Goal: Information Seeking & Learning: Check status

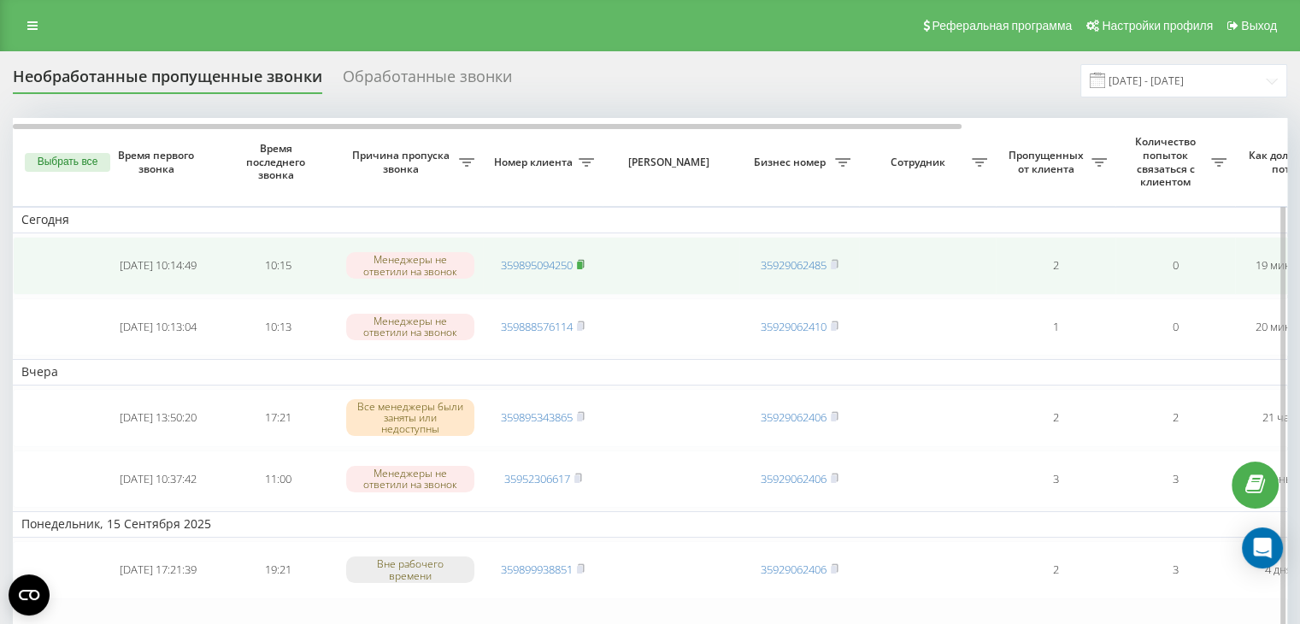
click at [582, 262] on rect at bounding box center [579, 266] width 5 height 8
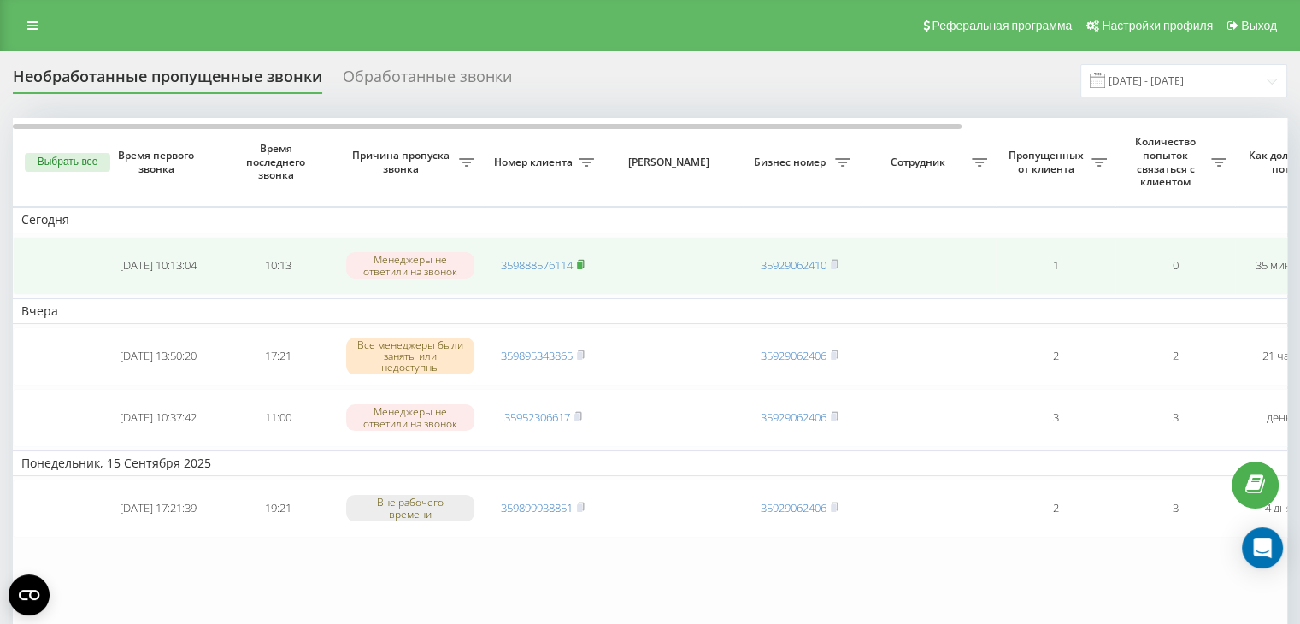
click at [579, 262] on rect at bounding box center [579, 266] width 5 height 8
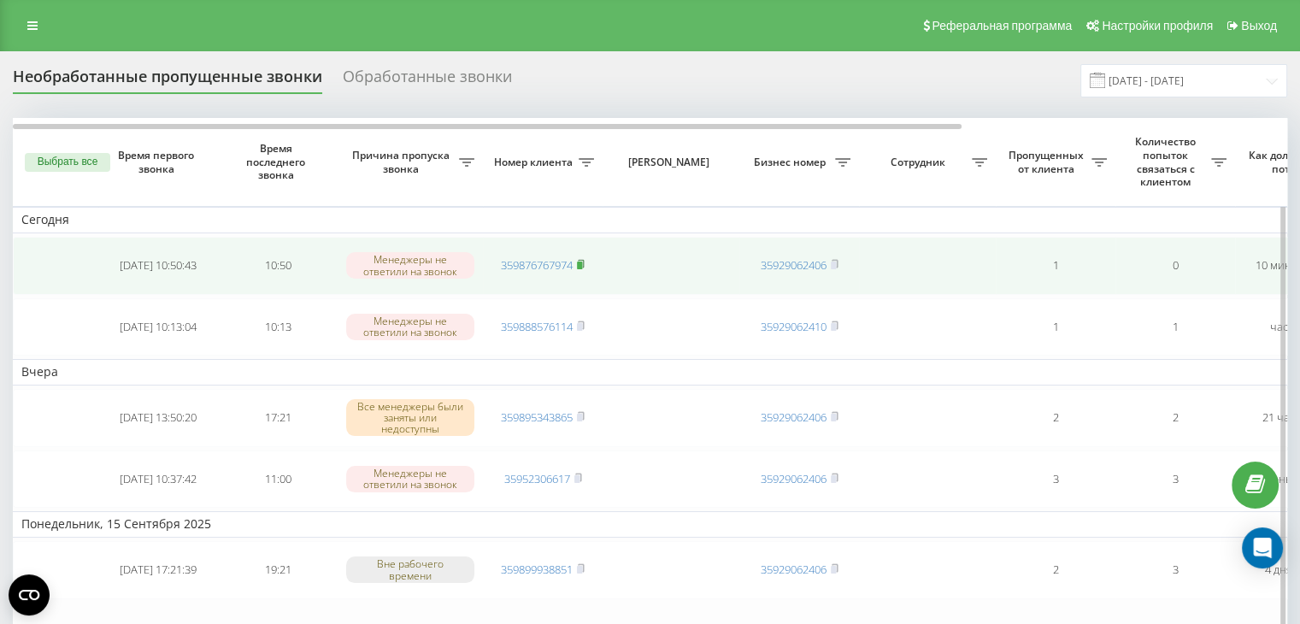
click at [583, 259] on icon at bounding box center [581, 264] width 8 height 10
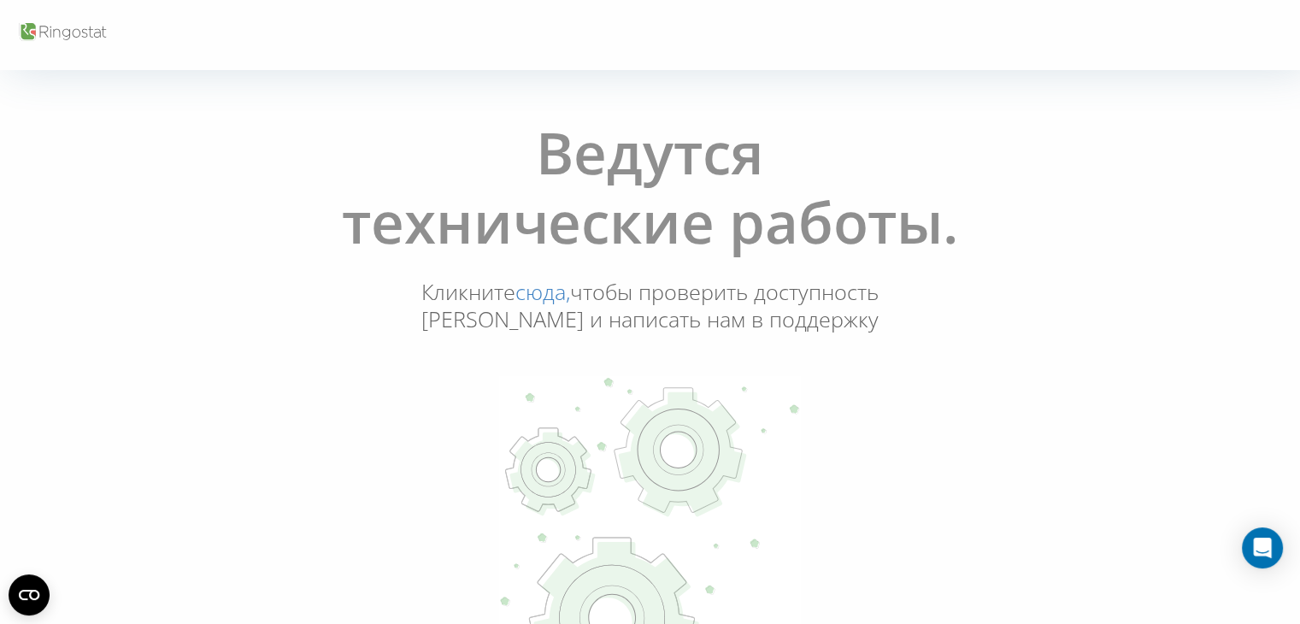
click at [570, 296] on link "сюда," at bounding box center [542, 291] width 55 height 29
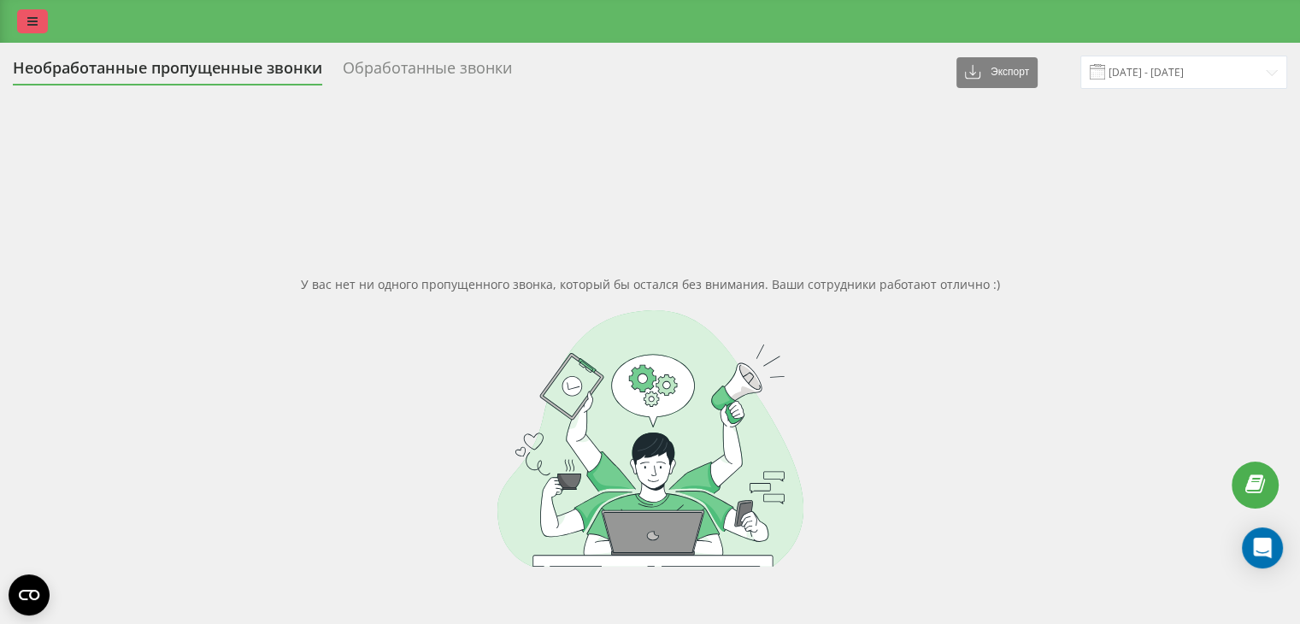
click at [38, 18] on link at bounding box center [32, 21] width 31 height 24
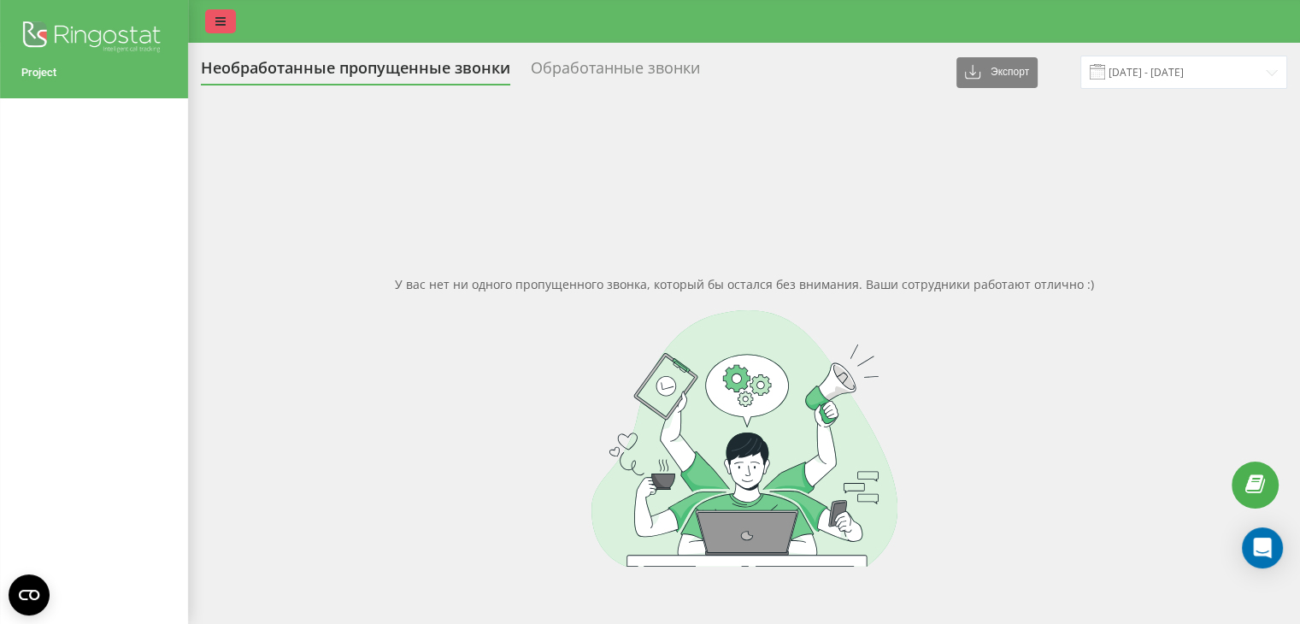
click at [215, 19] on icon at bounding box center [220, 21] width 10 height 12
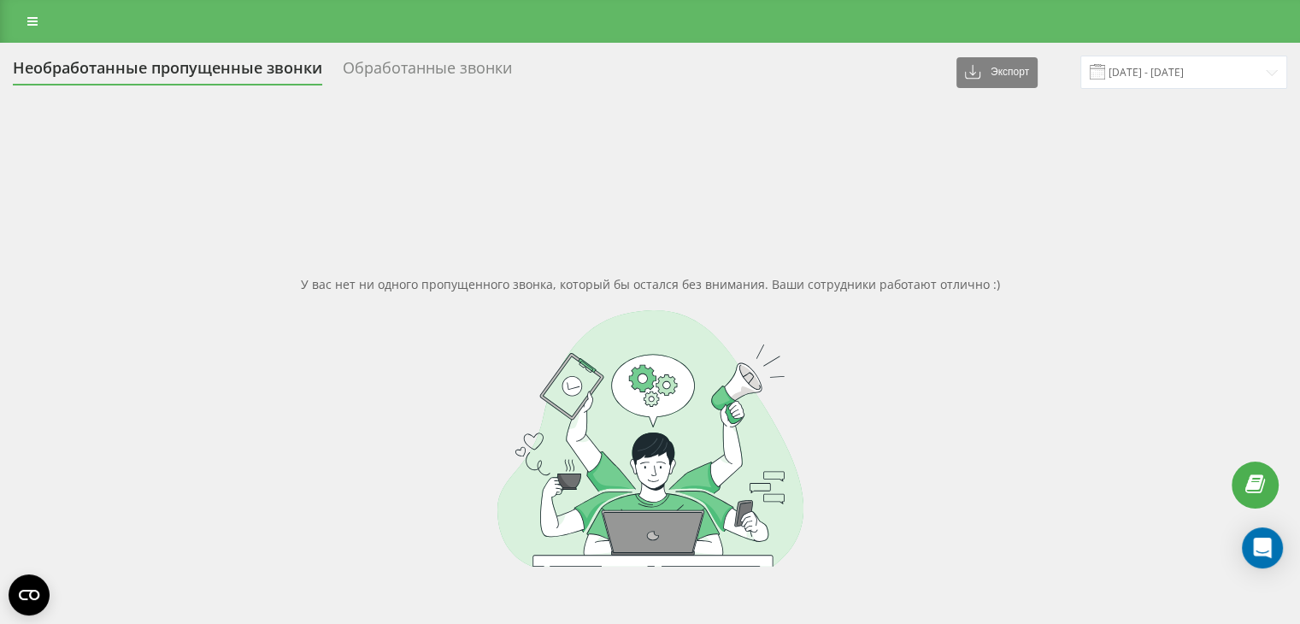
click at [203, 183] on div "У вас нет ни одного пропущенного звонка, который бы остался без внимания. Ваши …" at bounding box center [650, 421] width 1274 height 624
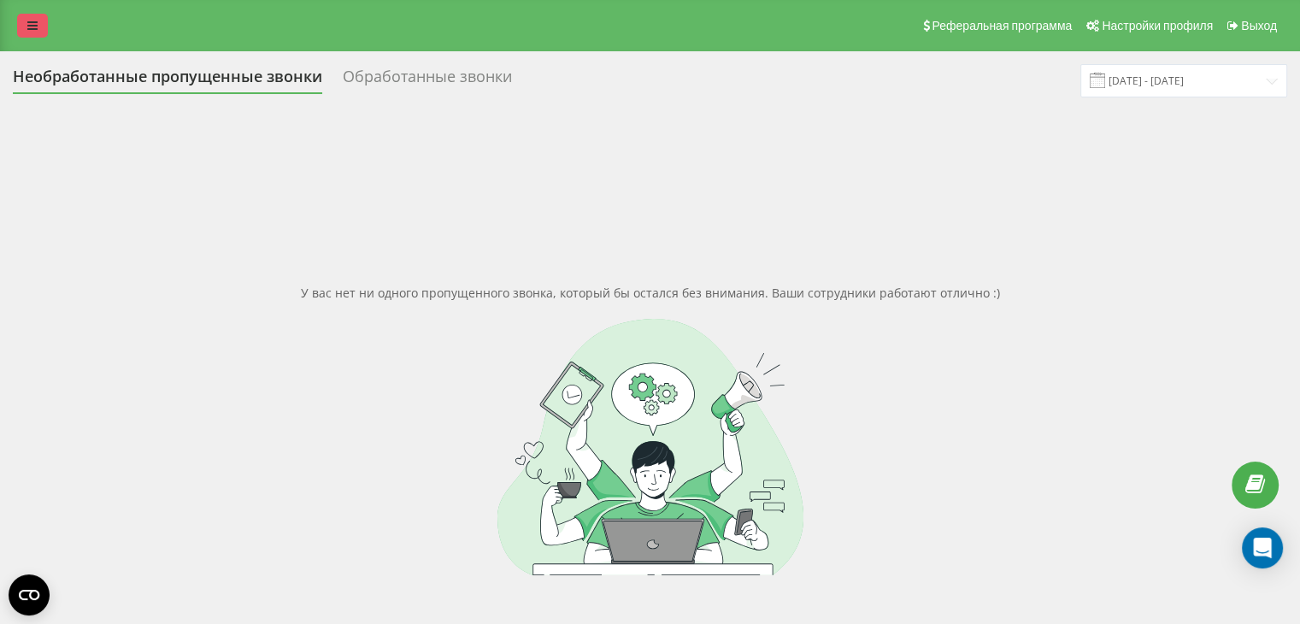
click at [34, 25] on icon at bounding box center [32, 26] width 10 height 12
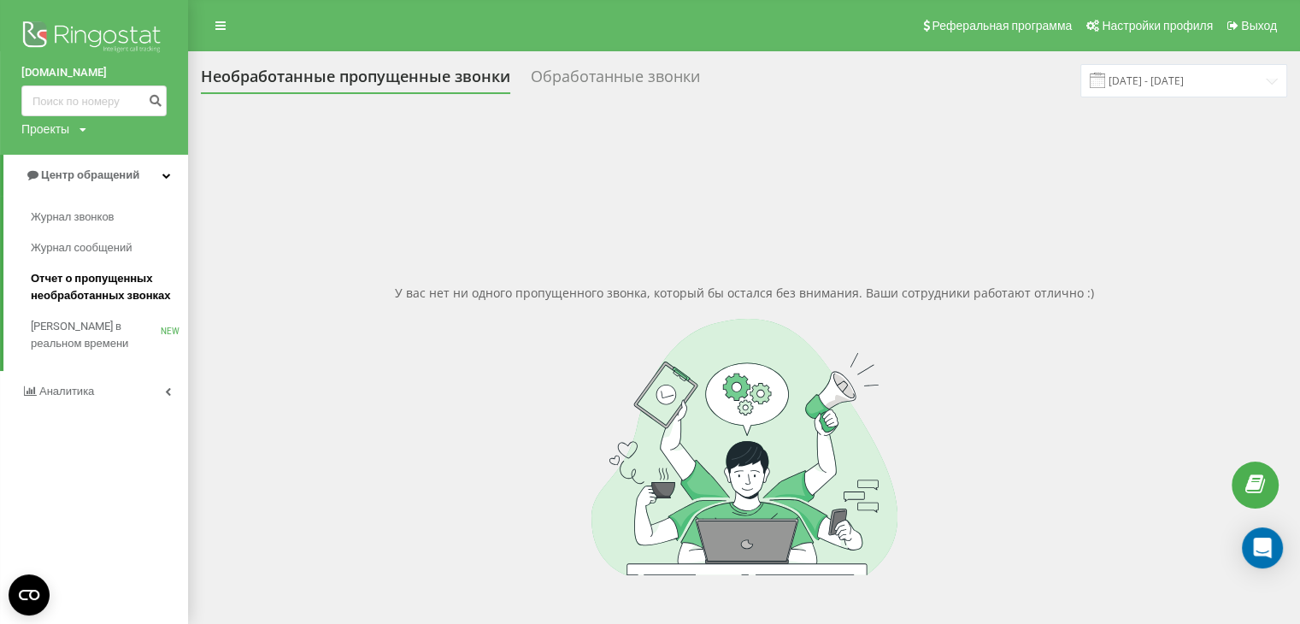
click at [97, 294] on span "Отчет о пропущенных необработанных звонках" at bounding box center [105, 287] width 149 height 34
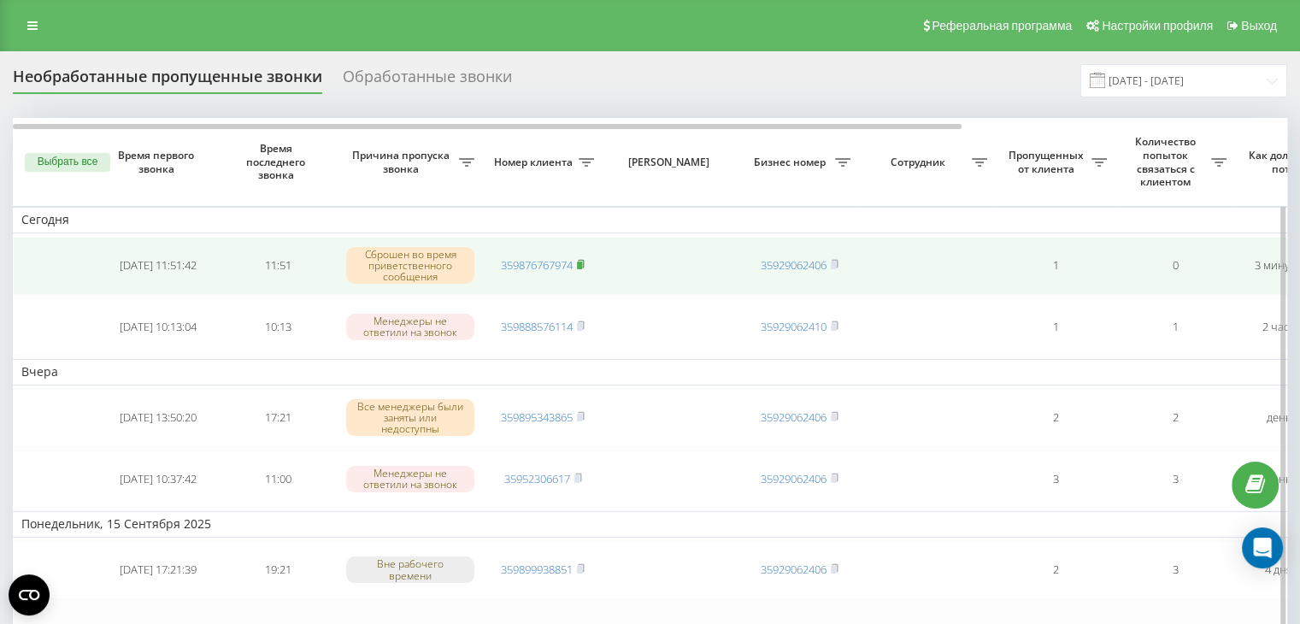
click at [582, 262] on rect at bounding box center [579, 266] width 5 height 8
